Goal: Task Accomplishment & Management: Complete application form

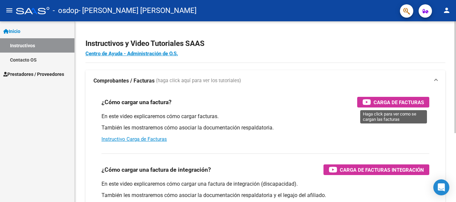
click at [401, 100] on span "Carga de Facturas" at bounding box center [398, 102] width 50 height 8
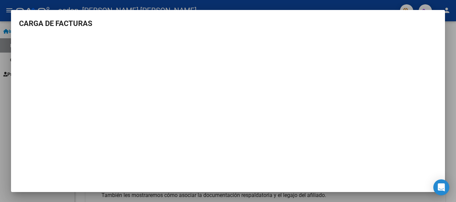
click at [453, 61] on div at bounding box center [228, 101] width 456 height 202
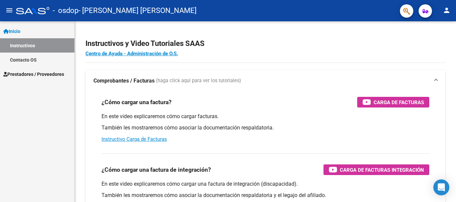
click at [26, 71] on span "Prestadores / Proveedores" at bounding box center [33, 74] width 61 height 7
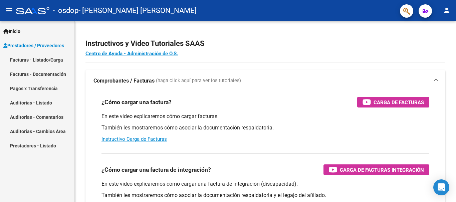
click at [29, 62] on link "Facturas - Listado/Carga" at bounding box center [37, 60] width 74 height 14
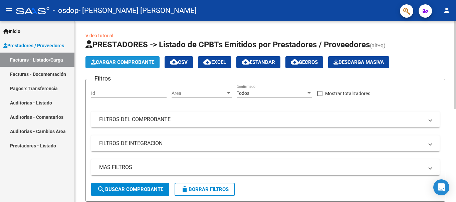
click at [138, 65] on span "Cargar Comprobante" at bounding box center [122, 62] width 63 height 6
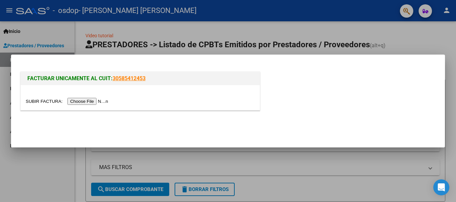
click at [101, 103] on input "file" at bounding box center [68, 101] width 84 height 7
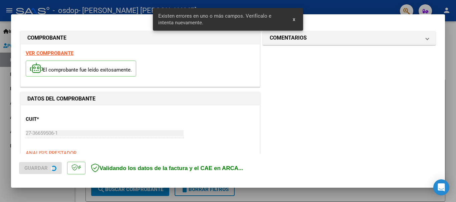
scroll to position [166, 0]
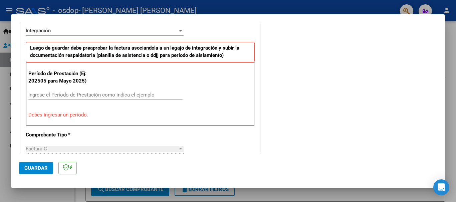
click at [97, 93] on input "Ingrese el Período de Prestación como indica el ejemplo" at bounding box center [105, 95] width 154 height 6
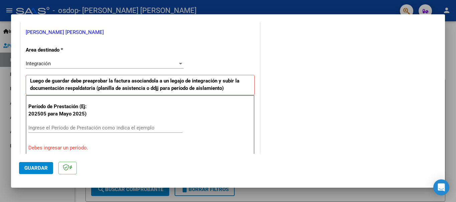
scroll to position [167, 0]
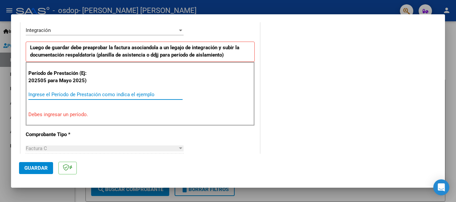
click at [85, 95] on input "Ingrese el Período de Prestación como indica el ejemplo" at bounding box center [105, 95] width 154 height 6
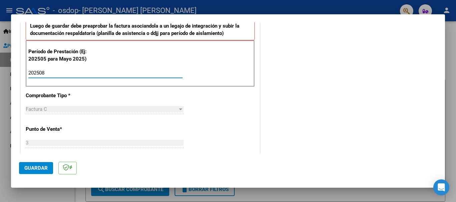
scroll to position [155, 0]
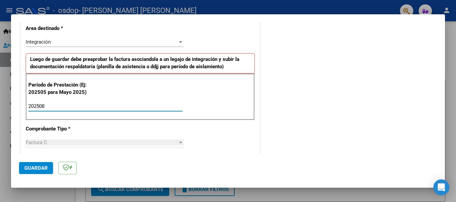
type input "202508"
click at [40, 171] on span "Guardar" at bounding box center [35, 168] width 23 height 6
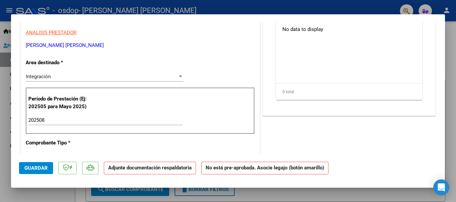
scroll to position [0, 0]
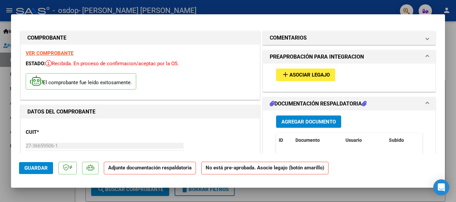
click at [310, 78] on span "Asociar Legajo" at bounding box center [309, 75] width 40 height 6
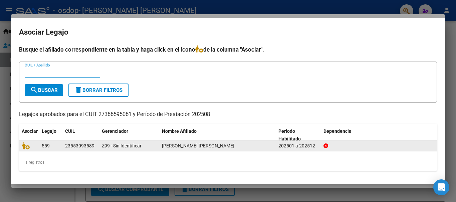
click at [73, 148] on div "23553093589" at bounding box center [79, 146] width 29 height 8
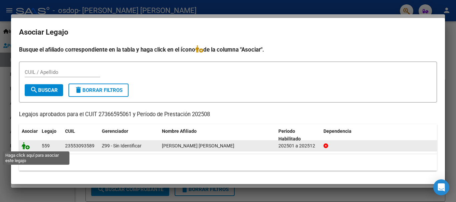
click at [28, 147] on icon at bounding box center [26, 145] width 8 height 7
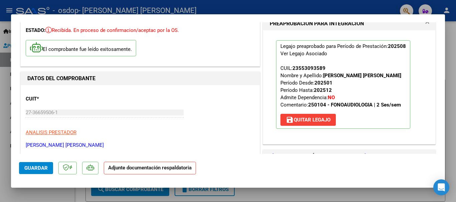
scroll to position [67, 0]
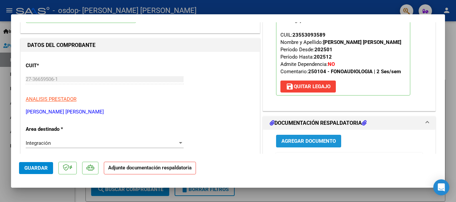
click at [316, 140] on span "Agregar Documento" at bounding box center [308, 142] width 54 height 6
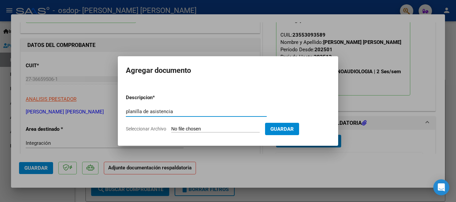
type input "planilla de asistencia"
click at [220, 129] on input "Seleccionar Archivo" at bounding box center [215, 129] width 88 height 6
type input "C:\fakepath\[PERSON_NAME]-[DATE].pdf"
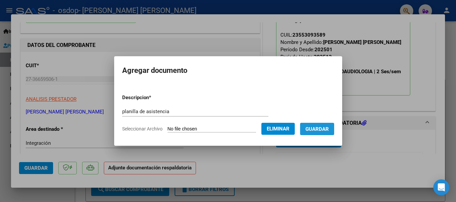
click at [324, 130] on span "Guardar" at bounding box center [316, 129] width 23 height 6
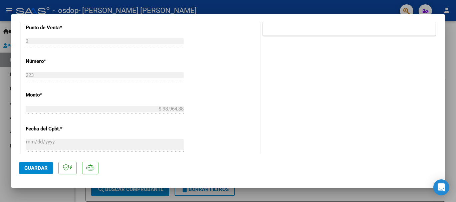
scroll to position [334, 0]
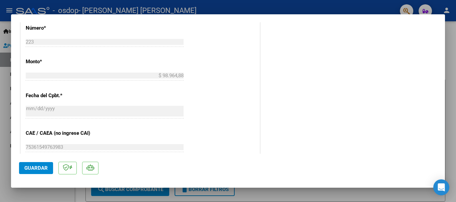
click at [31, 172] on button "Guardar" at bounding box center [36, 168] width 34 height 12
click at [31, 168] on span "Guardar" at bounding box center [35, 168] width 23 height 6
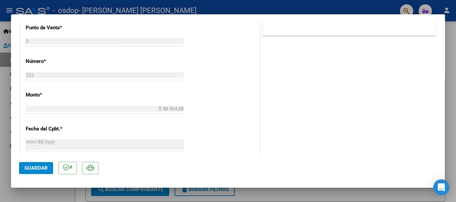
scroll to position [465, 0]
